Goal: Entertainment & Leisure: Consume media (video, audio)

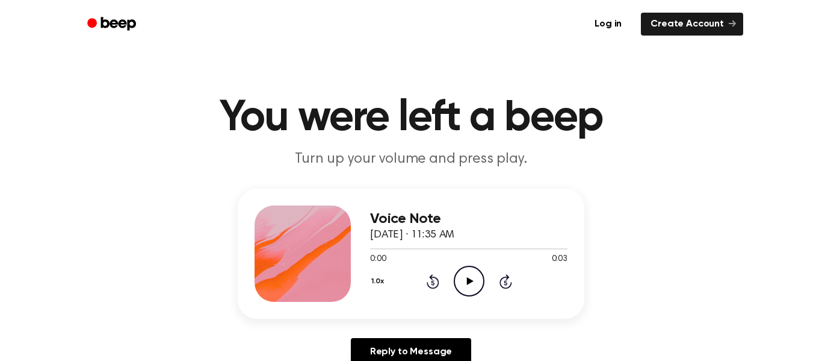
click at [465, 291] on icon "Play Audio" at bounding box center [469, 280] width 31 height 31
click at [465, 291] on icon "Pause Audio" at bounding box center [469, 280] width 31 height 31
click at [465, 291] on icon "Play Audio" at bounding box center [469, 280] width 31 height 31
click at [470, 275] on icon "Play Audio" at bounding box center [469, 280] width 31 height 31
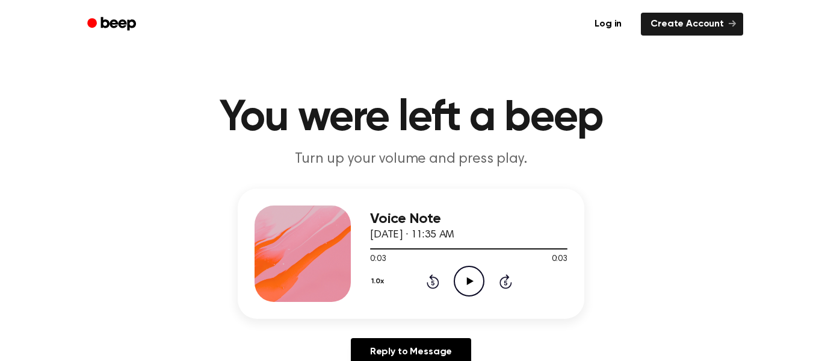
click at [470, 275] on icon "Play Audio" at bounding box center [469, 280] width 31 height 31
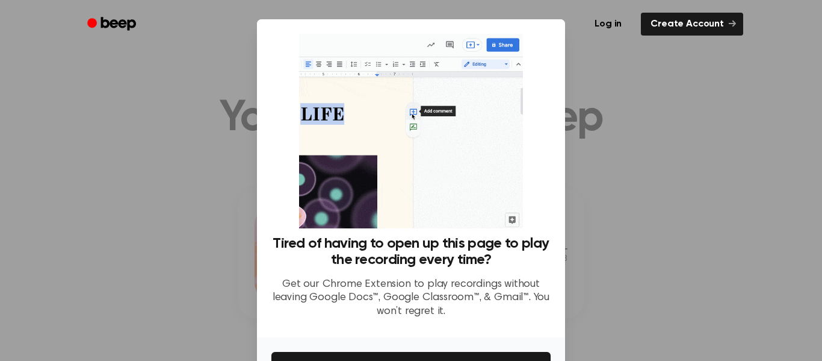
click at [606, 111] on div at bounding box center [411, 180] width 822 height 361
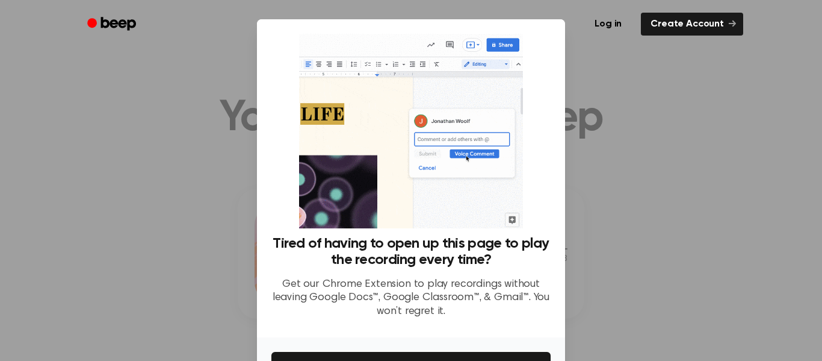
click at [606, 111] on div at bounding box center [411, 180] width 822 height 361
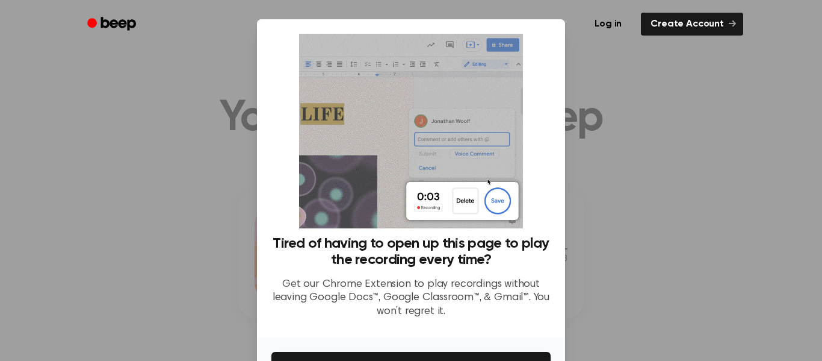
click at [606, 111] on div at bounding box center [411, 180] width 822 height 361
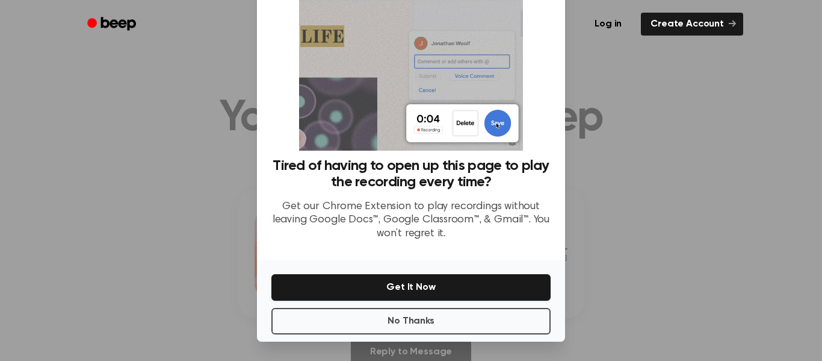
scroll to position [77, 0]
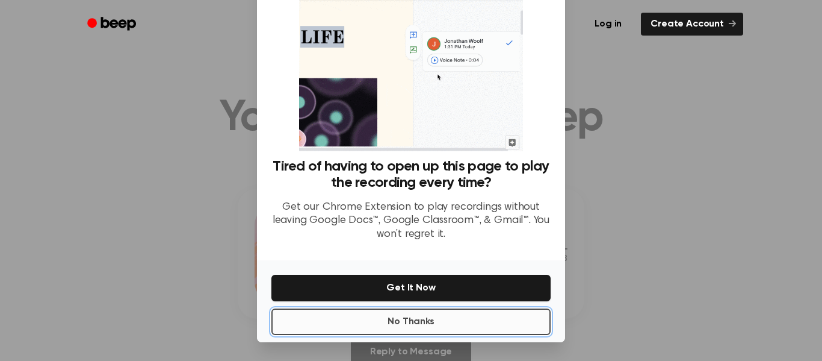
click at [462, 320] on button "No Thanks" at bounding box center [410, 321] width 279 height 26
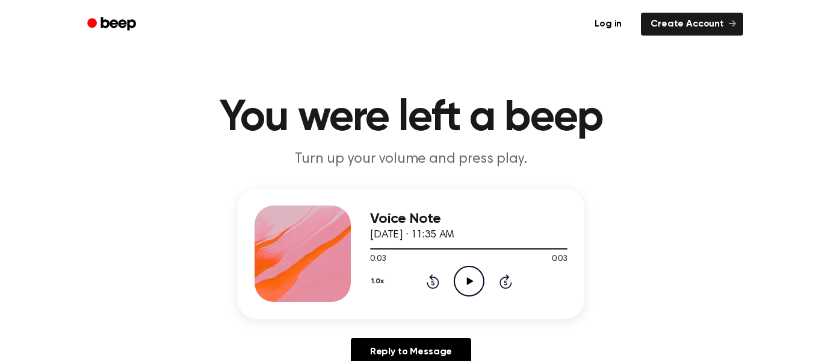
click at [470, 278] on icon "Play Audio" at bounding box center [469, 280] width 31 height 31
click at [465, 265] on icon "Play Audio" at bounding box center [469, 280] width 31 height 31
click at [467, 285] on icon "Play Audio" at bounding box center [469, 280] width 31 height 31
click at [466, 281] on icon "Play Audio" at bounding box center [469, 280] width 31 height 31
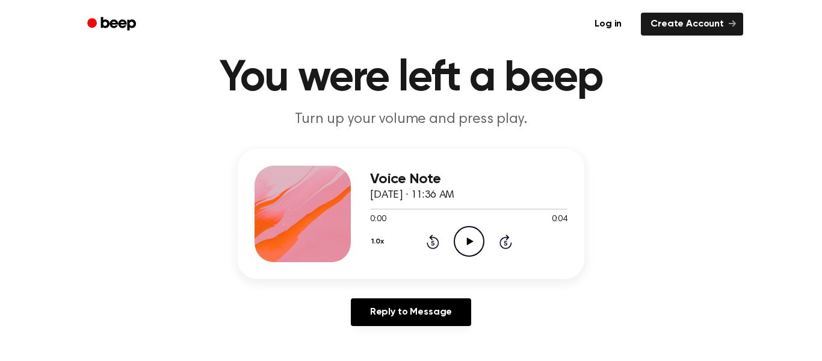
scroll to position [55, 0]
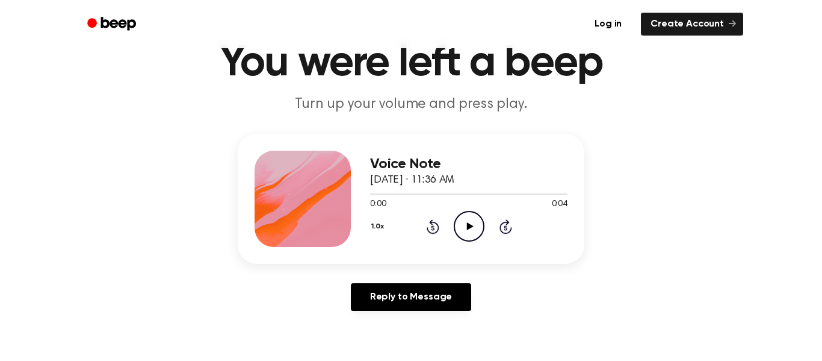
click at [457, 240] on icon "Play Audio" at bounding box center [469, 226] width 31 height 31
click at [470, 265] on div "Voice Note October 2, 2023 · 11:36 AM 0:04 0:04 Your browser does not support t…" at bounding box center [410, 227] width 793 height 187
click at [452, 237] on div "1.0x Rewind 5 seconds Play Audio Skip 5 seconds" at bounding box center [468, 226] width 197 height 31
click at [473, 243] on div "Voice Note October 2, 2023 · 11:36 AM 0:04 0:04 Your browser does not support t…" at bounding box center [468, 198] width 197 height 96
click at [468, 244] on div "Voice Note October 2, 2023 · 11:36 AM 0:04 0:04 Your browser does not support t…" at bounding box center [468, 198] width 197 height 96
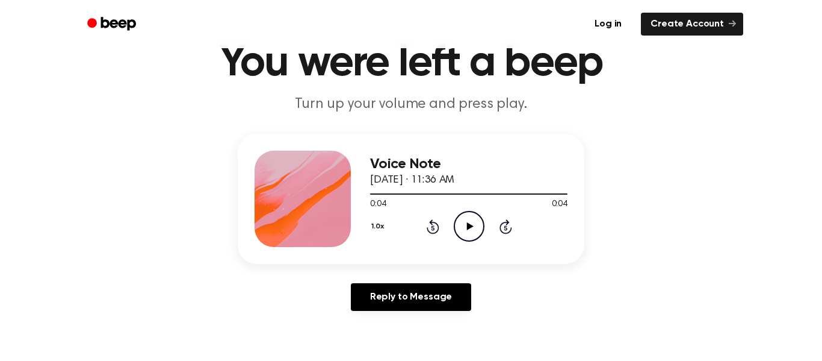
click at [453, 212] on div "1.0x Rewind 5 seconds Play Audio Skip 5 seconds" at bounding box center [468, 226] width 197 height 31
click at [473, 225] on icon "Play Audio" at bounding box center [469, 226] width 31 height 31
click at [475, 247] on div "Voice Note October 2, 2023 · 11:36 AM 0:04 0:04 Your browser does not support t…" at bounding box center [411, 199] width 347 height 130
click at [458, 241] on icon "Play Audio" at bounding box center [469, 226] width 31 height 31
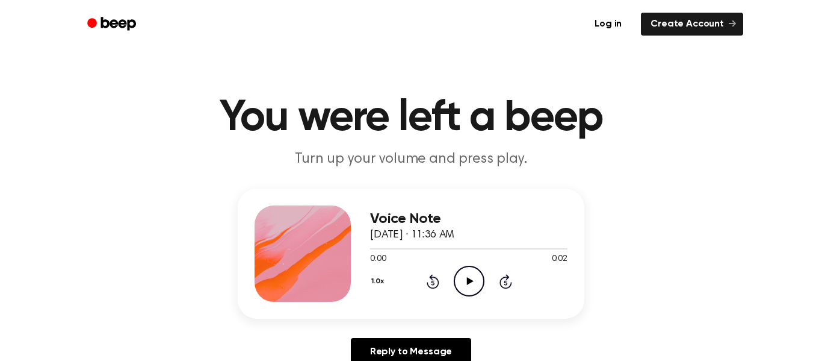
click at [462, 281] on icon "Play Audio" at bounding box center [469, 280] width 31 height 31
